Goal: Task Accomplishment & Management: Manage account settings

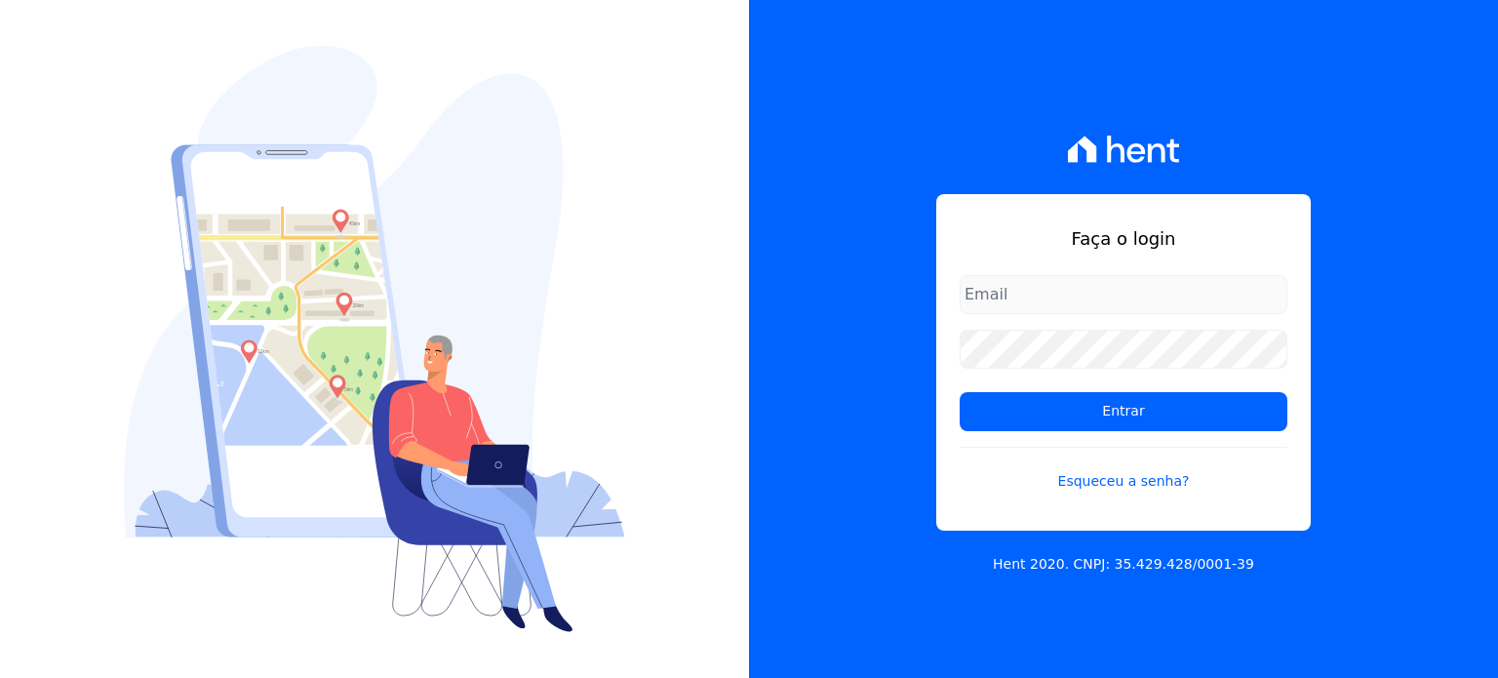
click at [1010, 297] on input "email" at bounding box center [1124, 294] width 328 height 39
type input "[EMAIL_ADDRESS][DOMAIN_NAME]"
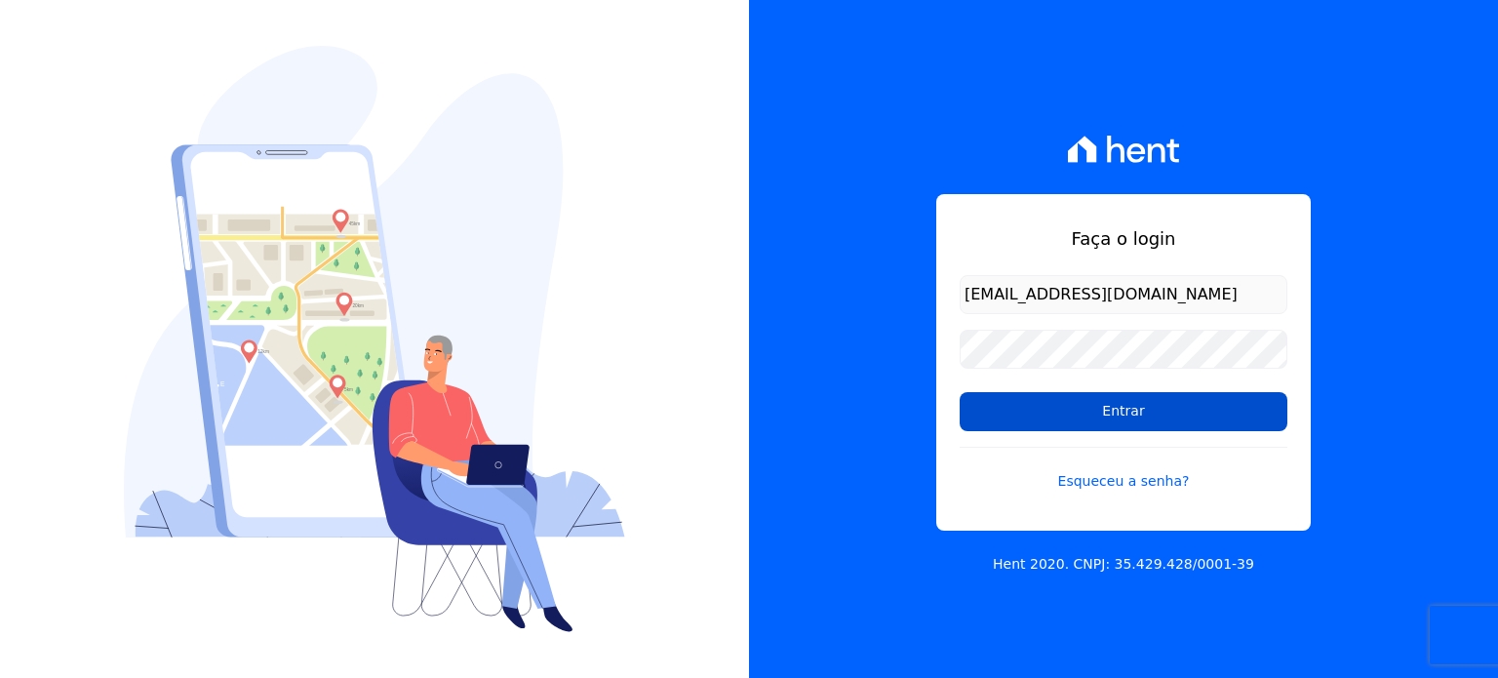
click at [1077, 416] on input "Entrar" at bounding box center [1124, 411] width 328 height 39
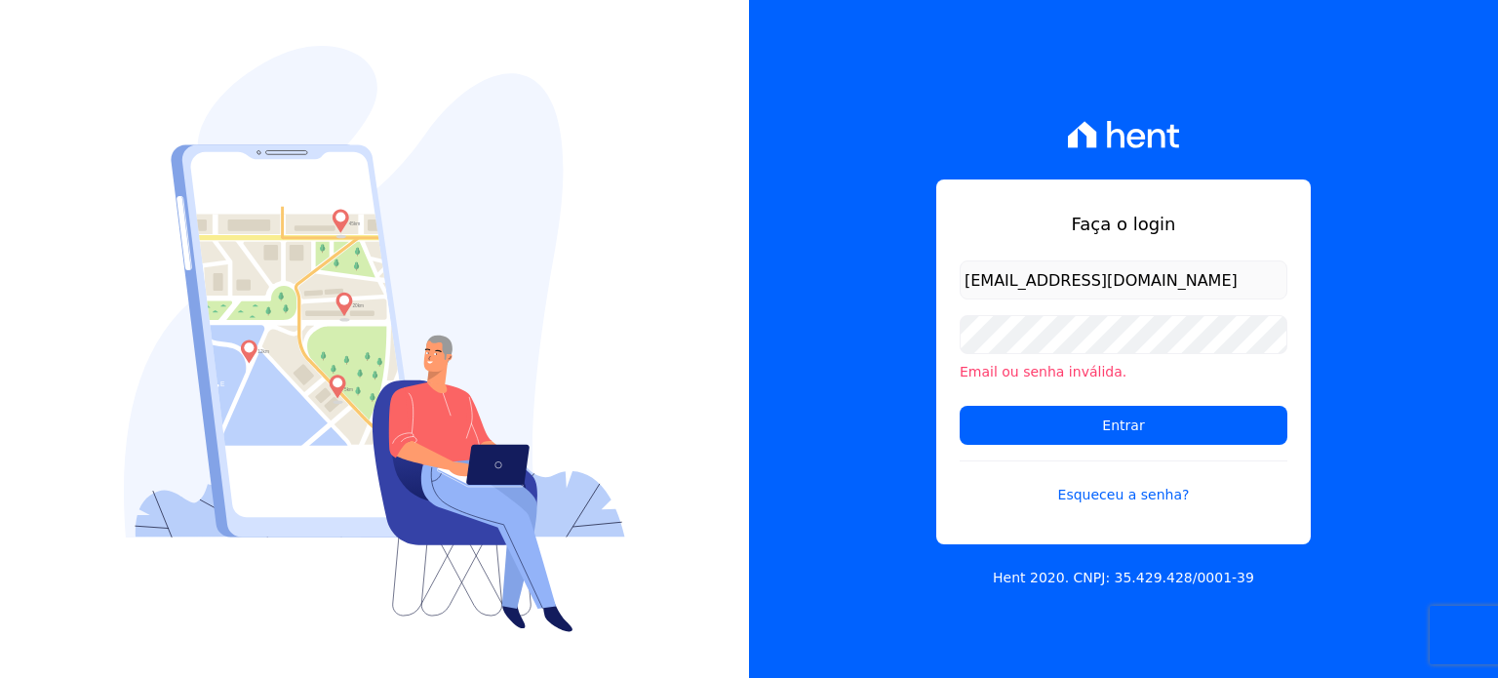
click at [1049, 371] on li "Email ou senha inválida." at bounding box center [1124, 372] width 328 height 20
click at [1042, 370] on li "Email ou senha inválida." at bounding box center [1124, 372] width 328 height 20
